Goal: Task Accomplishment & Management: Manage account settings

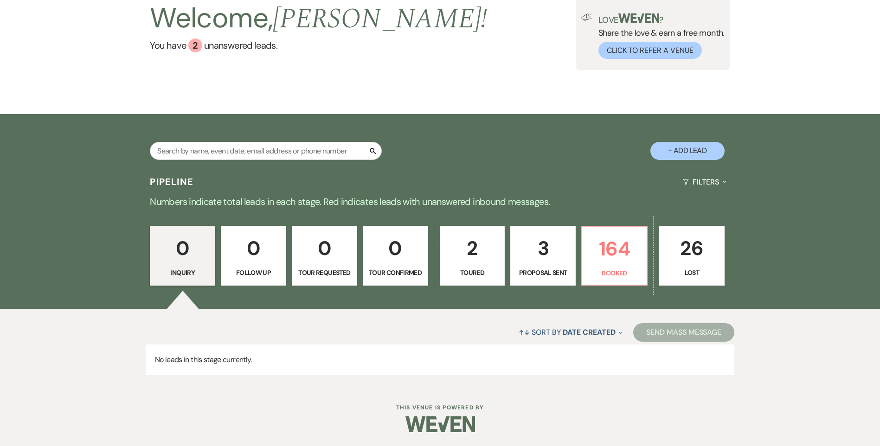
drag, startPoint x: 0, startPoint y: 0, endPoint x: 181, endPoint y: 275, distance: 329.6
click at [181, 275] on p "Inquiry" at bounding box center [182, 273] width 53 height 10
click at [232, 44] on link "You have 2 unanswered lead s ." at bounding box center [318, 46] width 337 height 14
click at [229, 45] on link "You have 2 unanswered lead s ." at bounding box center [318, 46] width 337 height 14
click at [206, 46] on link "You have 2 unanswered lead s ." at bounding box center [318, 46] width 337 height 14
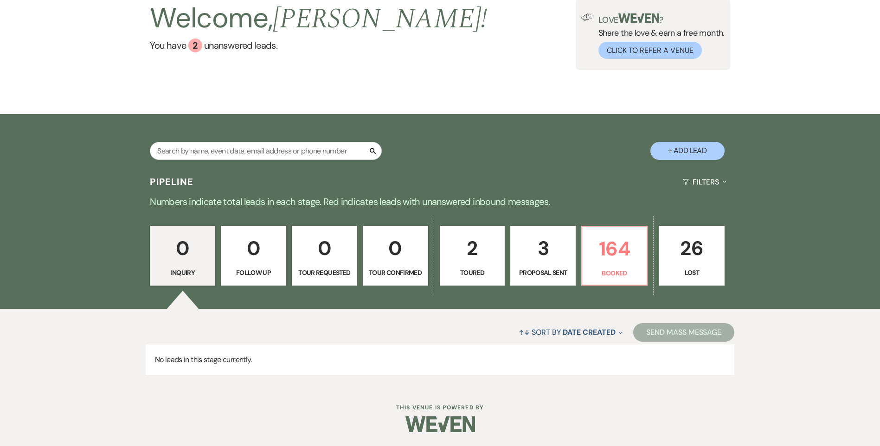
click at [571, 225] on div "0 Inquiry 0 Follow Up 0 Tour Requested 0 Tour Confirmed 2 Toured 3 Proposal Sen…" at bounding box center [440, 262] width 668 height 95
click at [567, 244] on p "3" at bounding box center [542, 248] width 53 height 31
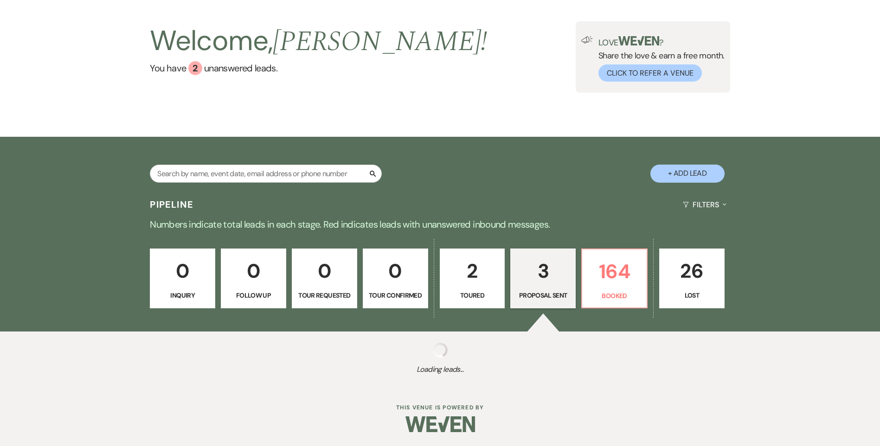
select select "6"
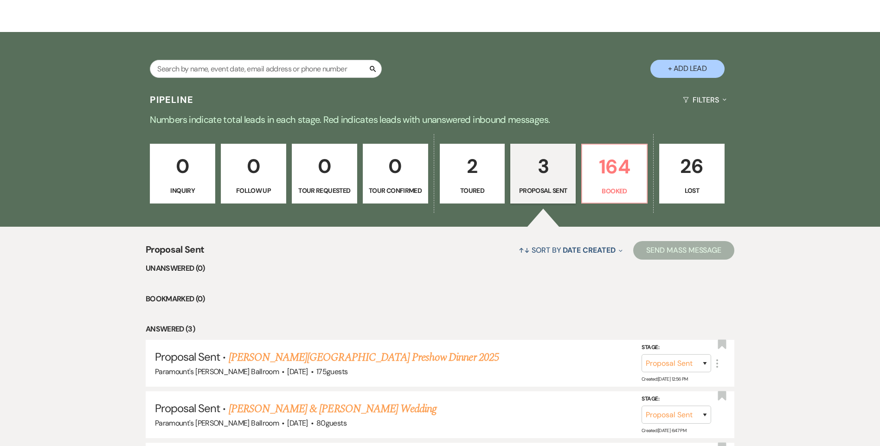
scroll to position [271, 0]
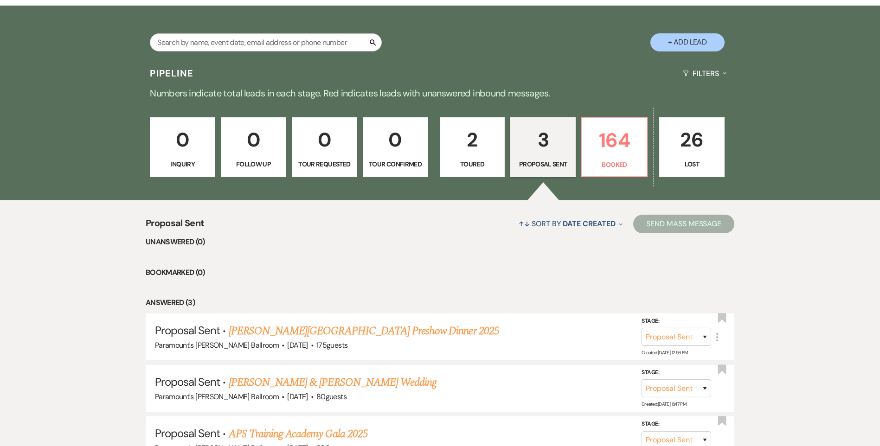
click at [490, 139] on p "2" at bounding box center [472, 139] width 53 height 31
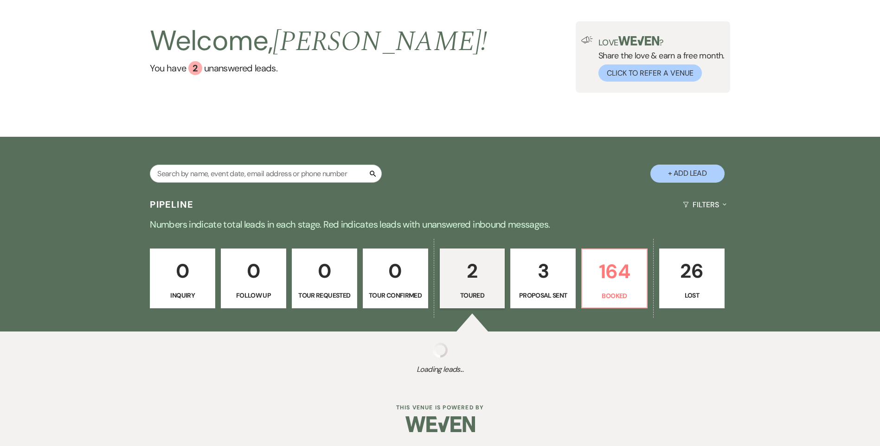
select select "5"
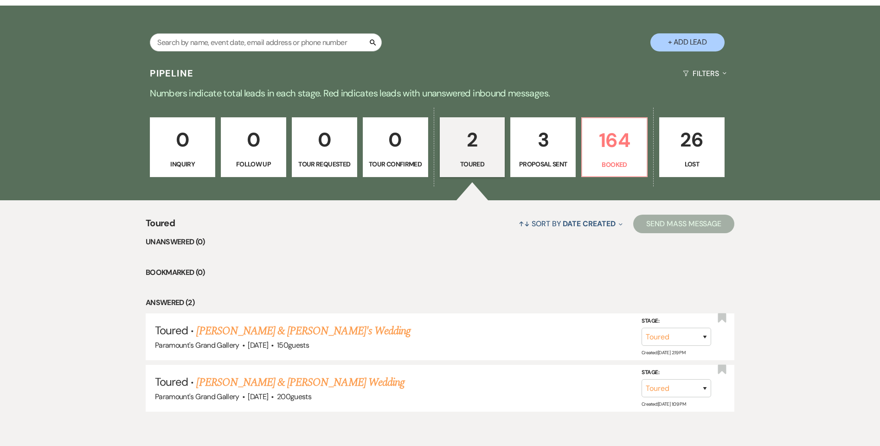
scroll to position [219, 0]
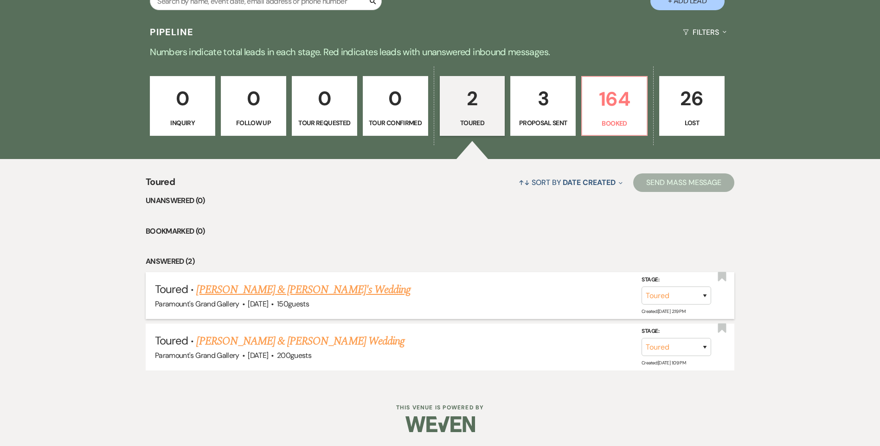
click at [293, 301] on span "150 guests" at bounding box center [293, 304] width 32 height 10
click at [294, 287] on link "[PERSON_NAME] & [PERSON_NAME]'s Wedding" at bounding box center [303, 290] width 214 height 17
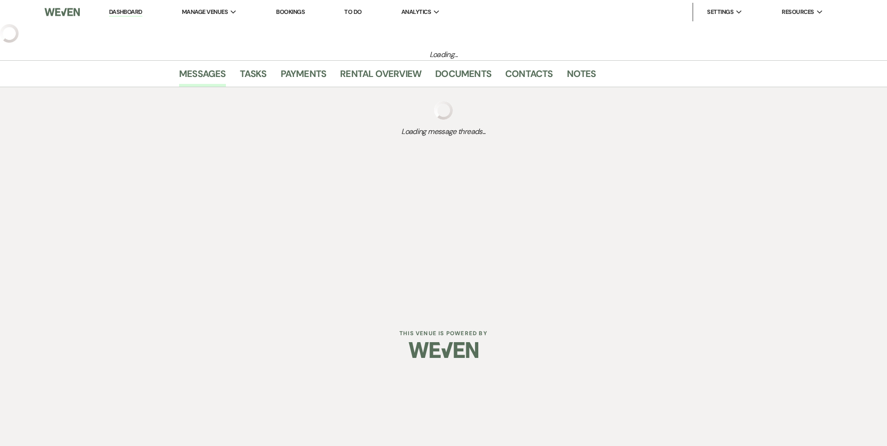
select select "5"
select select "3"
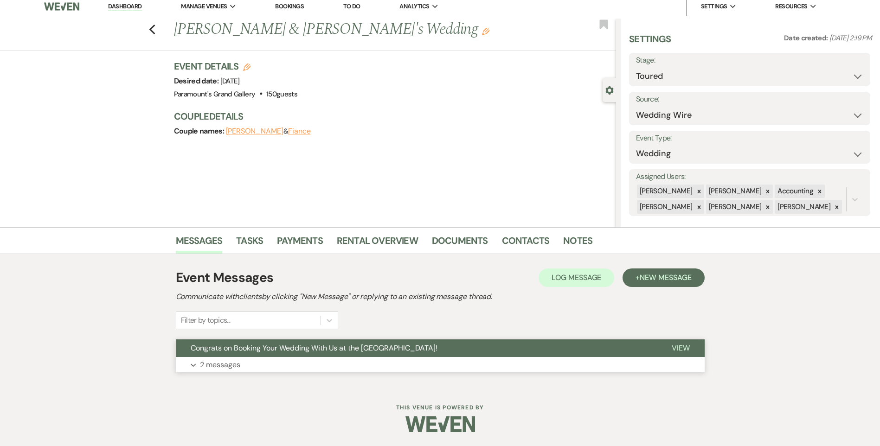
click at [366, 347] on span "Congrats on Booking Your Wedding With Us at the [GEOGRAPHIC_DATA]!" at bounding box center [314, 348] width 247 height 10
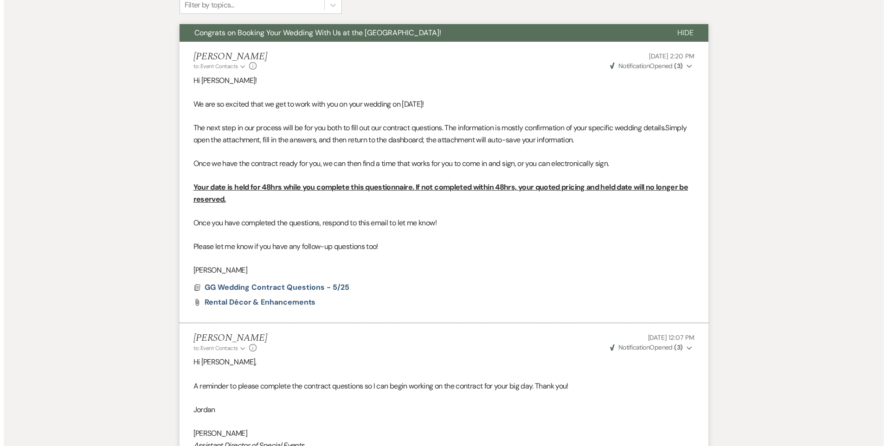
scroll to position [553, 0]
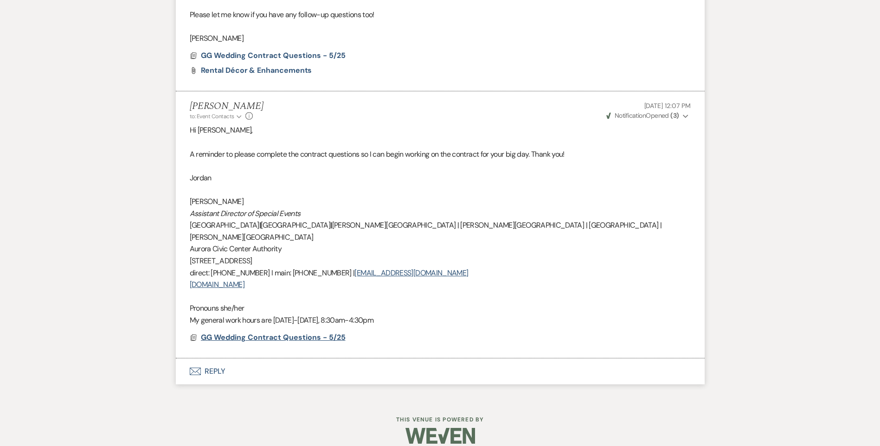
click at [333, 333] on span "GG Wedding Contract Questions - 5/25" at bounding box center [273, 338] width 145 height 10
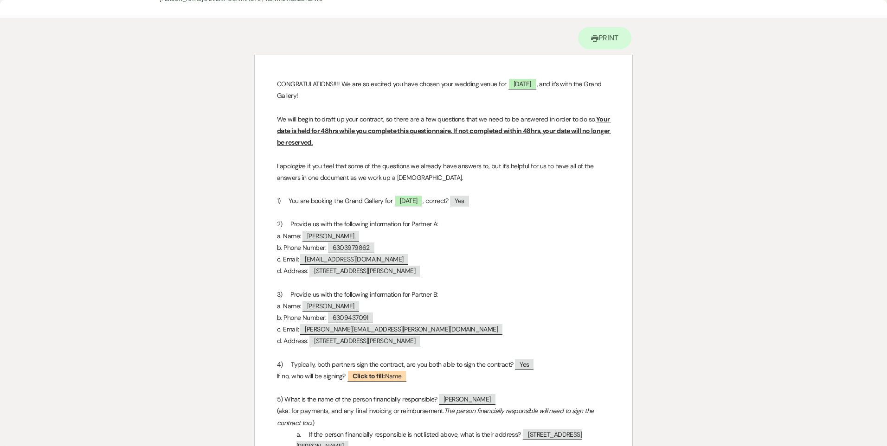
scroll to position [0, 0]
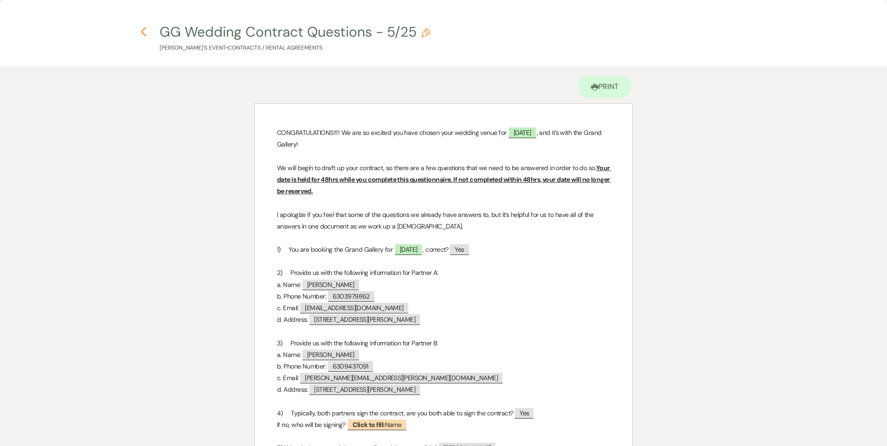
click at [142, 32] on use "button" at bounding box center [143, 32] width 6 height 10
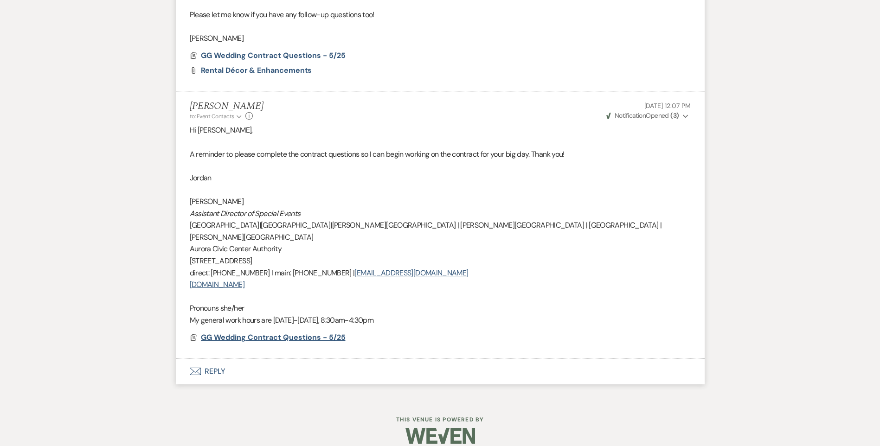
click at [238, 333] on span "GG Wedding Contract Questions - 5/25" at bounding box center [273, 338] width 145 height 10
